Goal: Information Seeking & Learning: Learn about a topic

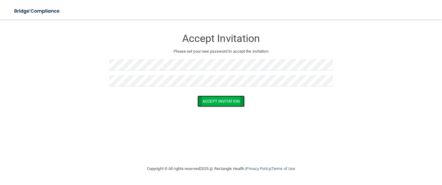
click at [225, 101] on button "Accept Invitation" at bounding box center [221, 101] width 47 height 11
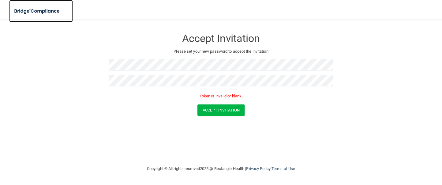
click at [47, 9] on img at bounding box center [37, 11] width 56 height 13
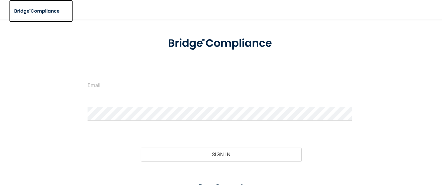
scroll to position [58, 0]
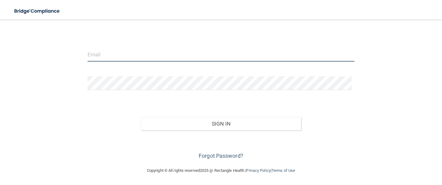
click at [97, 54] on input "email" at bounding box center [221, 55] width 267 height 14
type input "[EMAIL_ADDRESS][DOMAIN_NAME]"
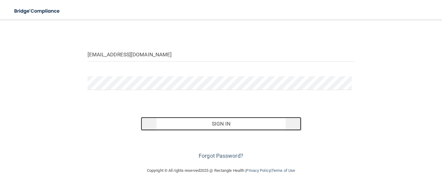
click at [221, 122] on button "Sign In" at bounding box center [221, 123] width 161 height 13
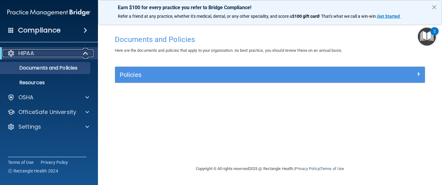
click at [36, 54] on div "HIPAA" at bounding box center [41, 53] width 76 height 7
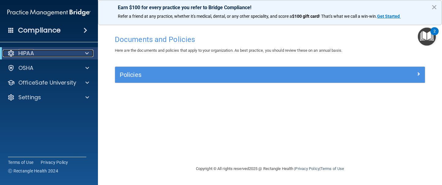
click at [36, 54] on div "HIPAA" at bounding box center [41, 53] width 76 height 7
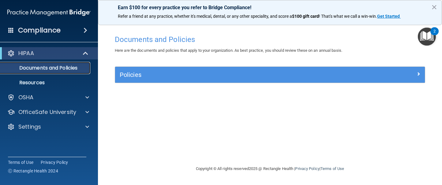
click at [34, 68] on p "Documents and Policies" at bounding box center [46, 68] width 84 height 6
click at [430, 32] on img "Open Resource Center, 2 new notifications" at bounding box center [427, 37] width 18 height 18
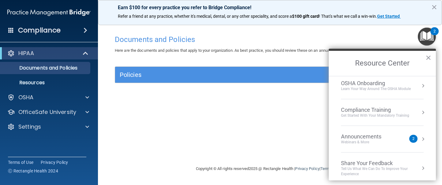
scroll to position [34, 0]
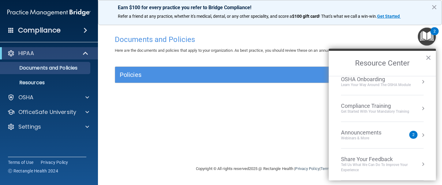
click at [362, 133] on div "Announcements" at bounding box center [367, 132] width 53 height 7
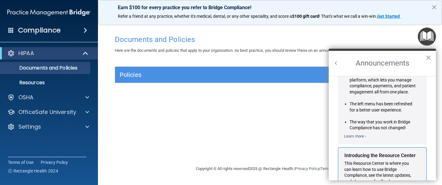
scroll to position [0, 0]
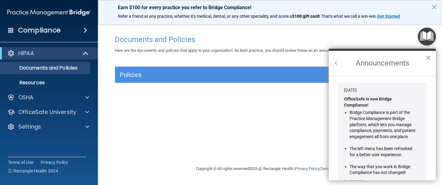
click at [335, 62] on button "Back to Resource Center Home" at bounding box center [336, 63] width 6 height 6
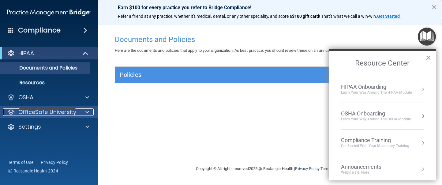
click at [77, 113] on div "OfficeSafe University" at bounding box center [41, 111] width 76 height 7
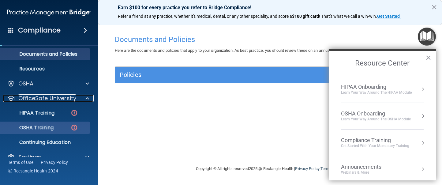
scroll to position [25, 0]
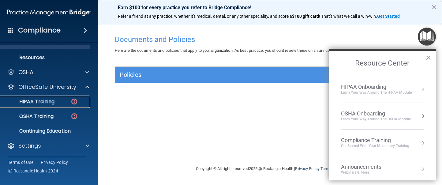
click at [58, 103] on div "HIPAA Training" at bounding box center [46, 102] width 84 height 6
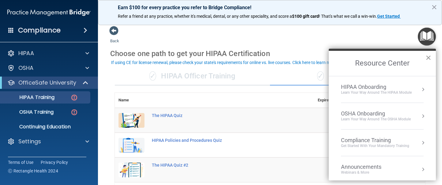
click at [429, 59] on button "×" at bounding box center [429, 58] width 6 height 10
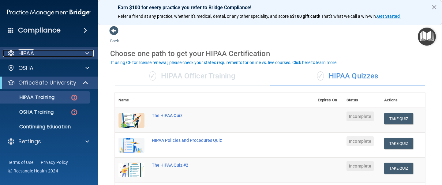
click at [38, 52] on div "HIPAA" at bounding box center [41, 53] width 76 height 7
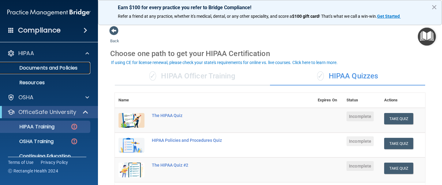
click at [39, 67] on p "Documents and Policies" at bounding box center [46, 68] width 84 height 6
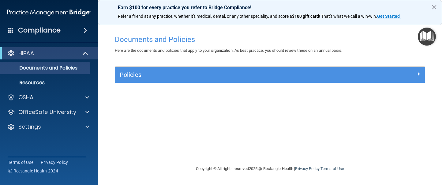
click at [428, 38] on img "Open Resource Center" at bounding box center [427, 37] width 18 height 18
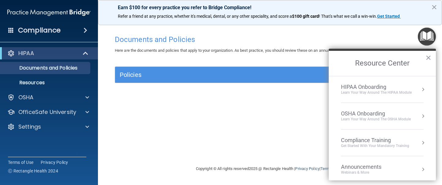
click at [375, 88] on div "HIPAA Onboarding" at bounding box center [376, 87] width 71 height 7
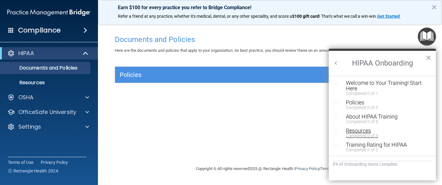
scroll to position [1, 0]
click at [373, 82] on div "Welcome to Your Training! Start Here" at bounding box center [384, 85] width 77 height 11
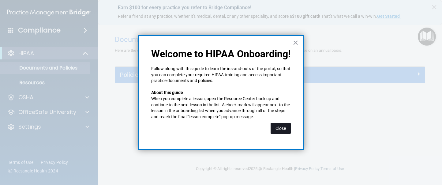
click at [278, 127] on button "Close" at bounding box center [281, 128] width 20 height 11
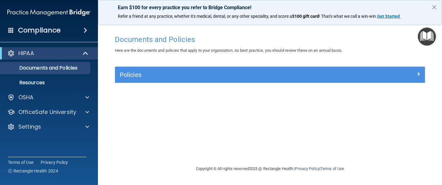
click at [424, 34] on img "Open Resource Center" at bounding box center [427, 37] width 18 height 18
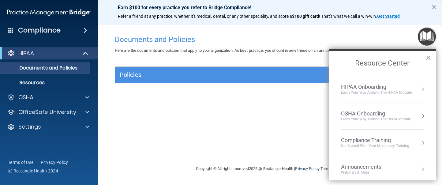
click at [384, 90] on div "HIPAA Onboarding" at bounding box center [376, 87] width 71 height 7
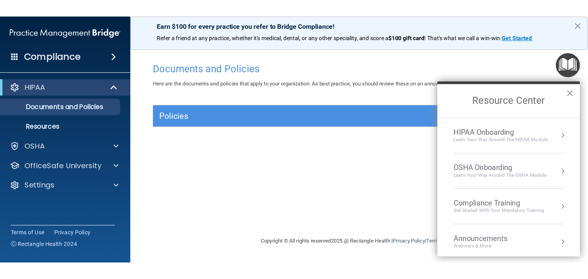
scroll to position [0, 0]
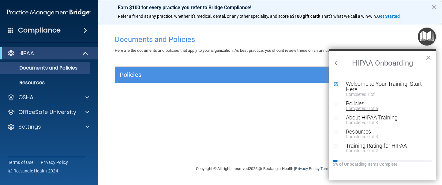
click at [360, 104] on div "Policies" at bounding box center [384, 104] width 77 height 6
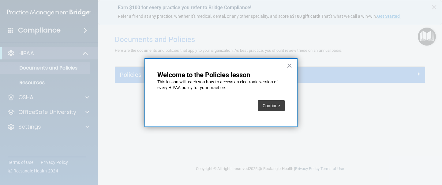
click at [269, 104] on button "Continue" at bounding box center [271, 105] width 27 height 11
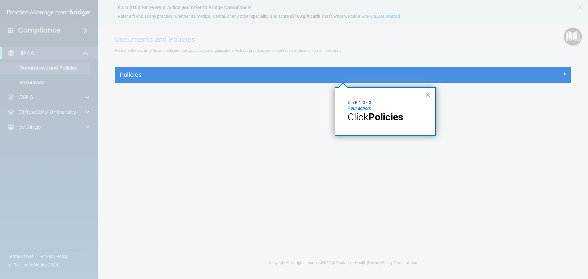
click at [427, 95] on button "×" at bounding box center [428, 95] width 6 height 10
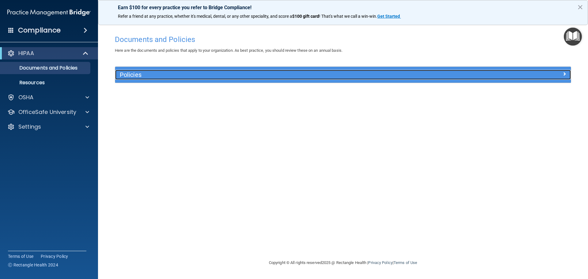
click at [140, 76] on h5 "Policies" at bounding box center [286, 74] width 333 height 7
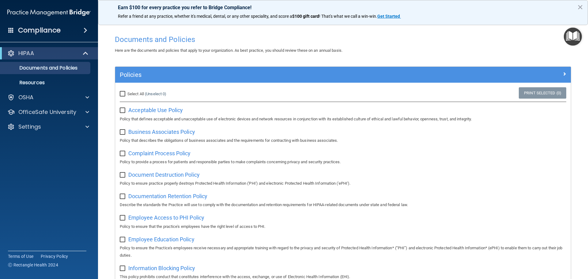
click at [125, 93] on input "Select All (Unselect 0) Unselect All" at bounding box center [123, 94] width 7 height 5
checkbox input "true"
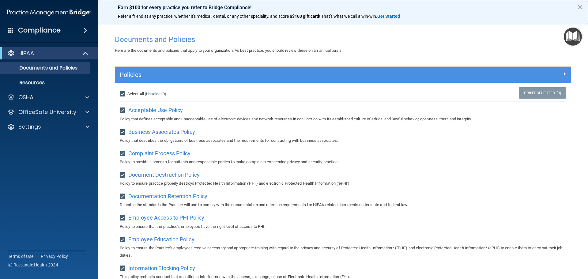
checkbox input "true"
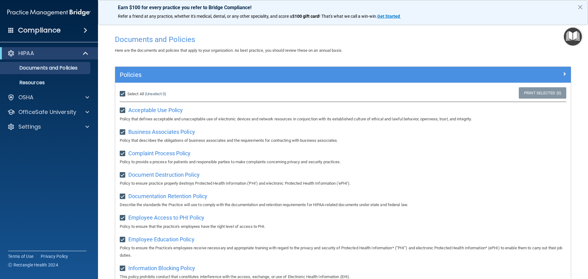
checkbox input "true"
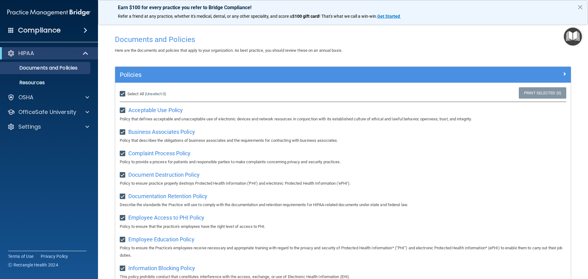
checkbox input "true"
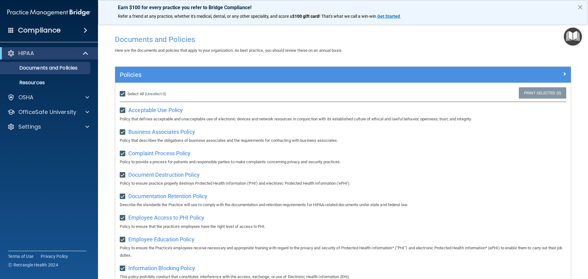
checkbox input "true"
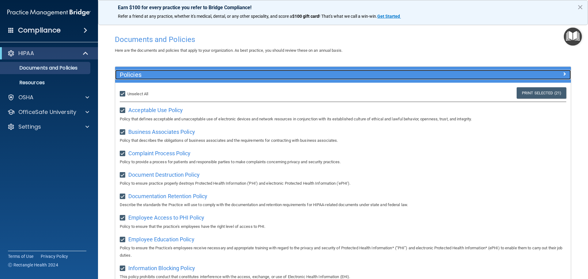
click at [442, 73] on span at bounding box center [565, 73] width 4 height 7
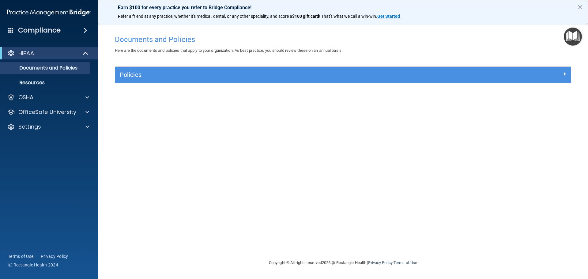
click at [442, 39] on img "Open Resource Center" at bounding box center [573, 37] width 18 height 18
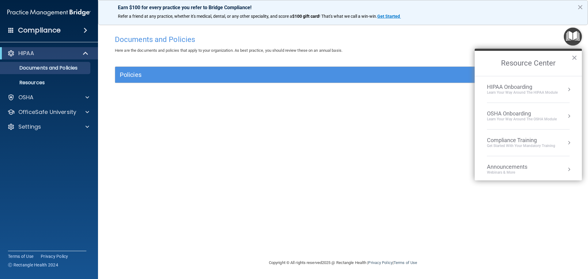
click at [442, 86] on div "HIPAA Onboarding" at bounding box center [522, 87] width 71 height 7
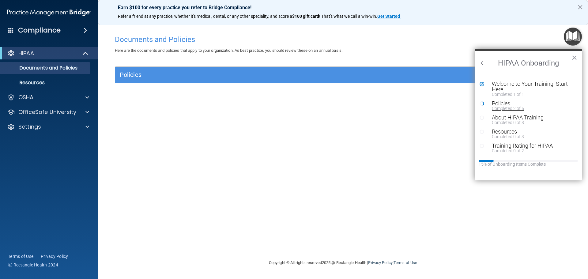
click at [442, 105] on div "Policies" at bounding box center [530, 104] width 77 height 6
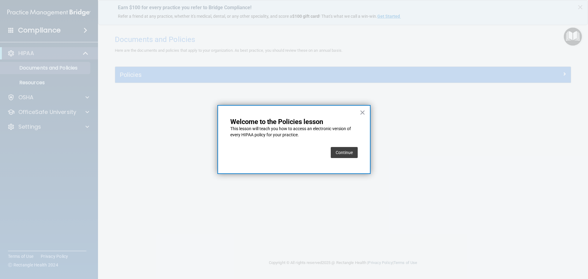
click at [341, 153] on button "Continue" at bounding box center [344, 152] width 27 height 11
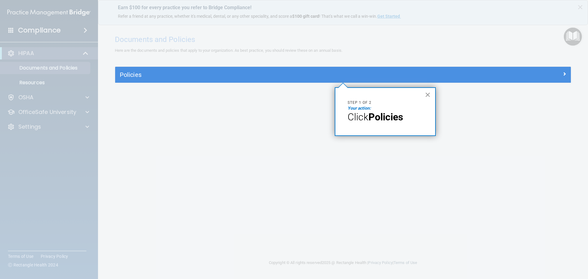
click at [429, 94] on button "×" at bounding box center [428, 95] width 6 height 10
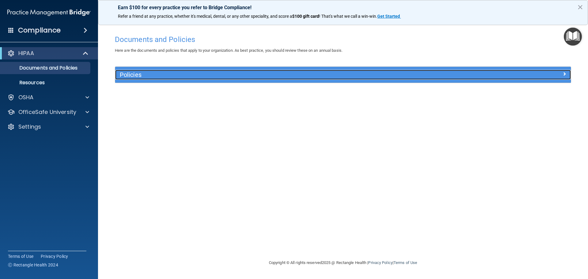
click at [426, 74] on h5 "Policies" at bounding box center [286, 74] width 333 height 7
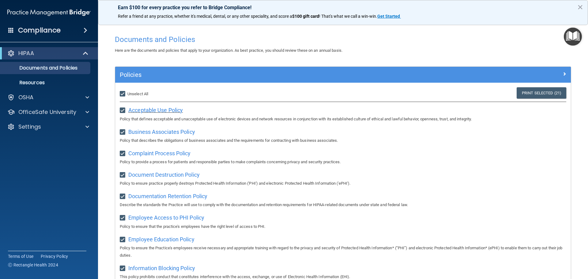
click at [169, 110] on span "Acceptable Use Policy" at bounding box center [155, 110] width 55 height 6
click at [153, 132] on span "Business Associates Policy" at bounding box center [161, 132] width 67 height 6
click at [41, 67] on p "Documents and Policies" at bounding box center [46, 68] width 84 height 6
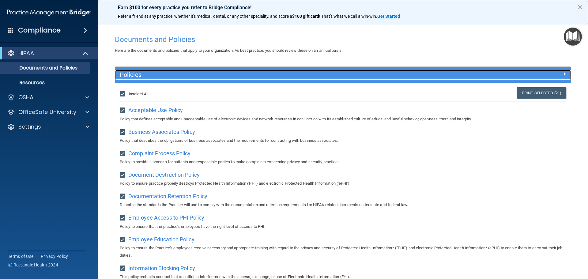
click at [442, 74] on span at bounding box center [565, 73] width 4 height 7
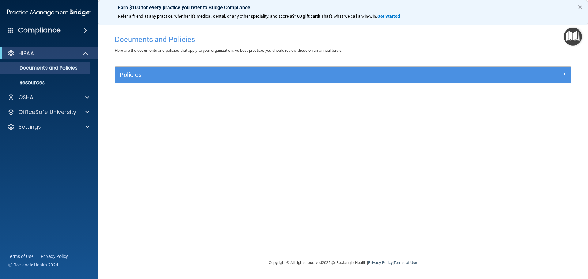
click at [442, 36] on img "Open Resource Center" at bounding box center [573, 37] width 18 height 18
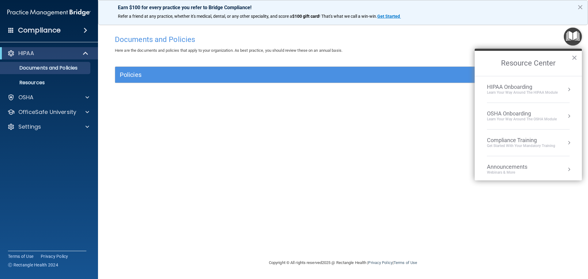
click at [442, 86] on div "HIPAA Onboarding" at bounding box center [522, 87] width 71 height 7
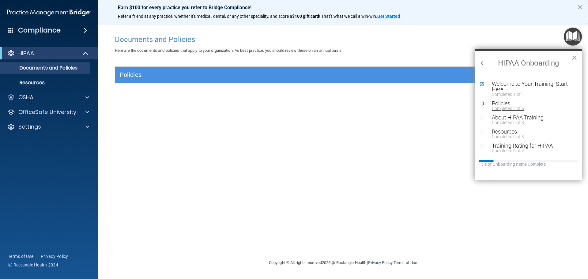
click at [442, 107] on div "Completed 2 of 5" at bounding box center [530, 108] width 77 height 4
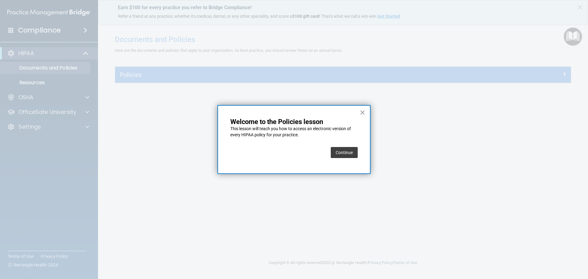
click at [339, 150] on button "Continue" at bounding box center [344, 152] width 27 height 11
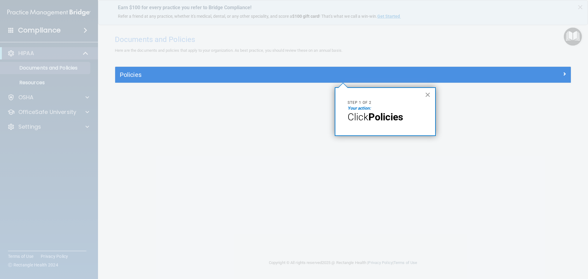
click at [427, 94] on button "×" at bounding box center [428, 95] width 6 height 10
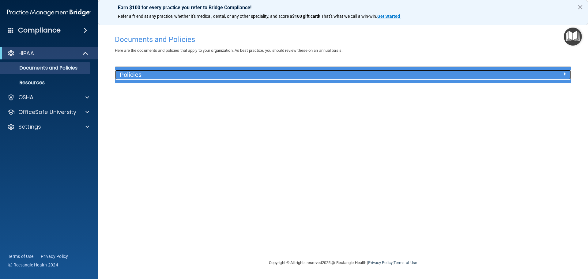
click at [135, 74] on h5 "Policies" at bounding box center [286, 74] width 333 height 7
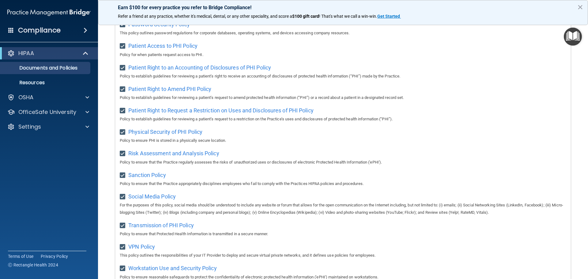
scroll to position [335, 0]
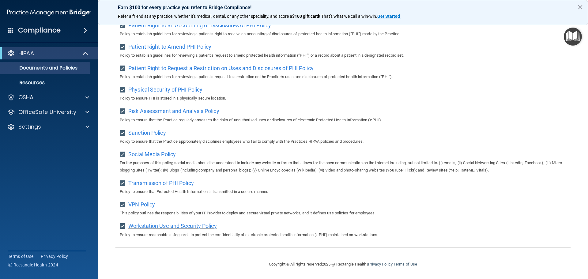
click at [194, 185] on span "Workstation Use and Security Policy" at bounding box center [172, 226] width 89 height 6
click at [42, 84] on p "Resources" at bounding box center [46, 83] width 84 height 6
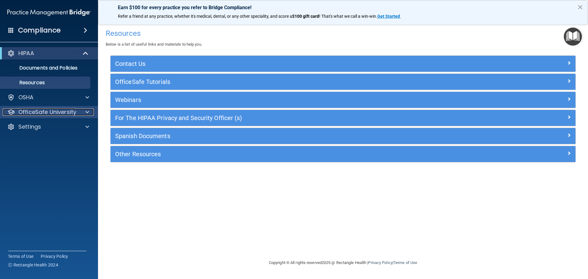
click at [74, 113] on p "OfficeSafe University" at bounding box center [47, 111] width 58 height 7
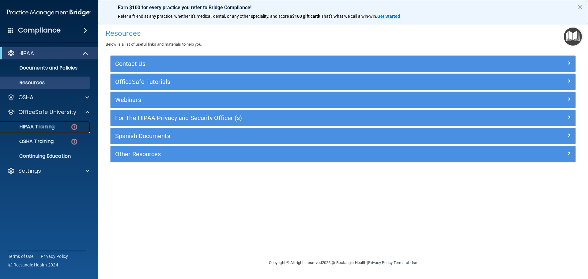
click at [51, 126] on p "HIPAA Training" at bounding box center [29, 127] width 51 height 6
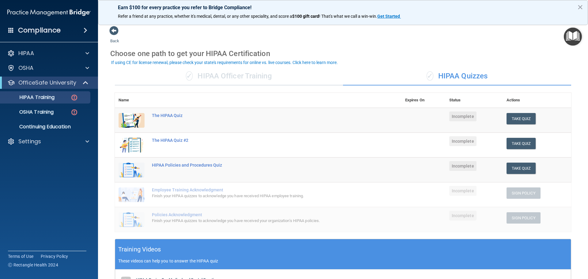
click at [244, 77] on div "✓ HIPAA Officer Training" at bounding box center [229, 76] width 228 height 18
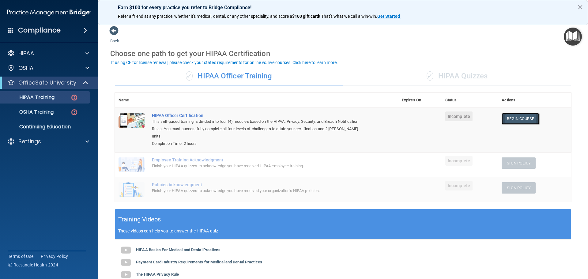
click at [442, 121] on link "Begin Course" at bounding box center [520, 118] width 37 height 11
